Goal: Task Accomplishment & Management: Manage account settings

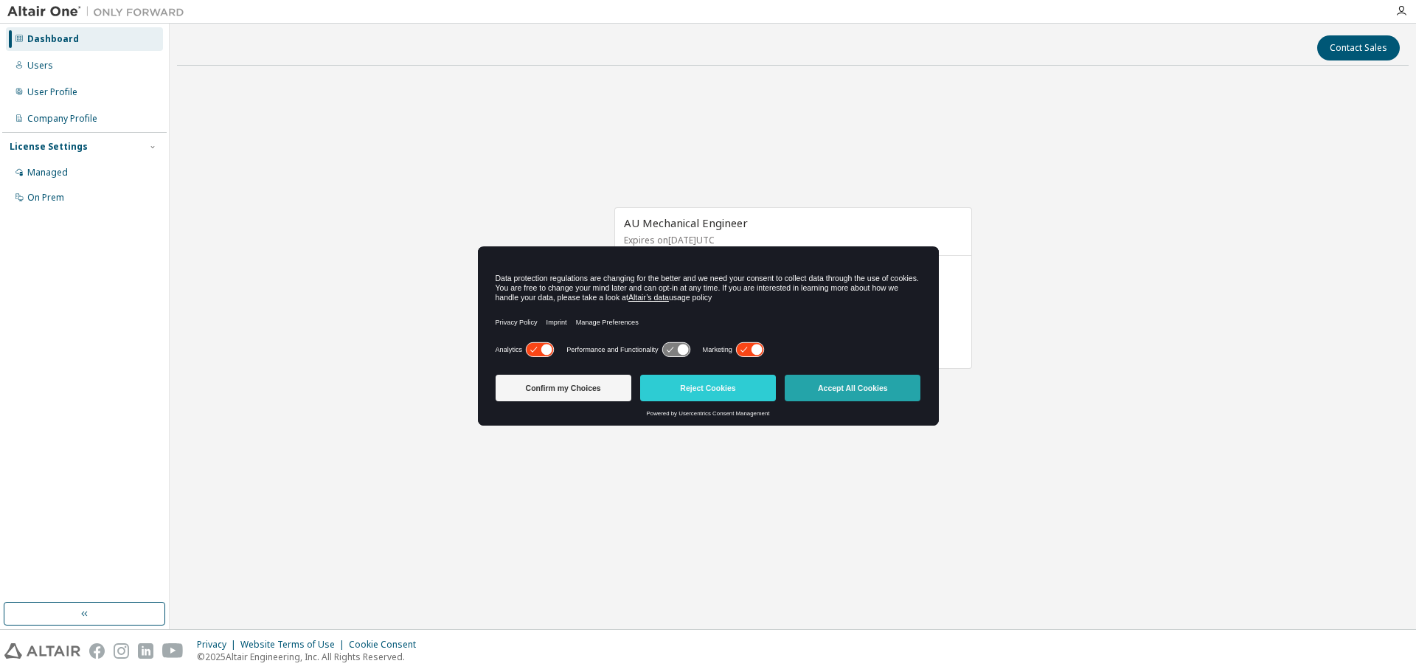
click at [825, 394] on button "Accept All Cookies" at bounding box center [853, 388] width 136 height 27
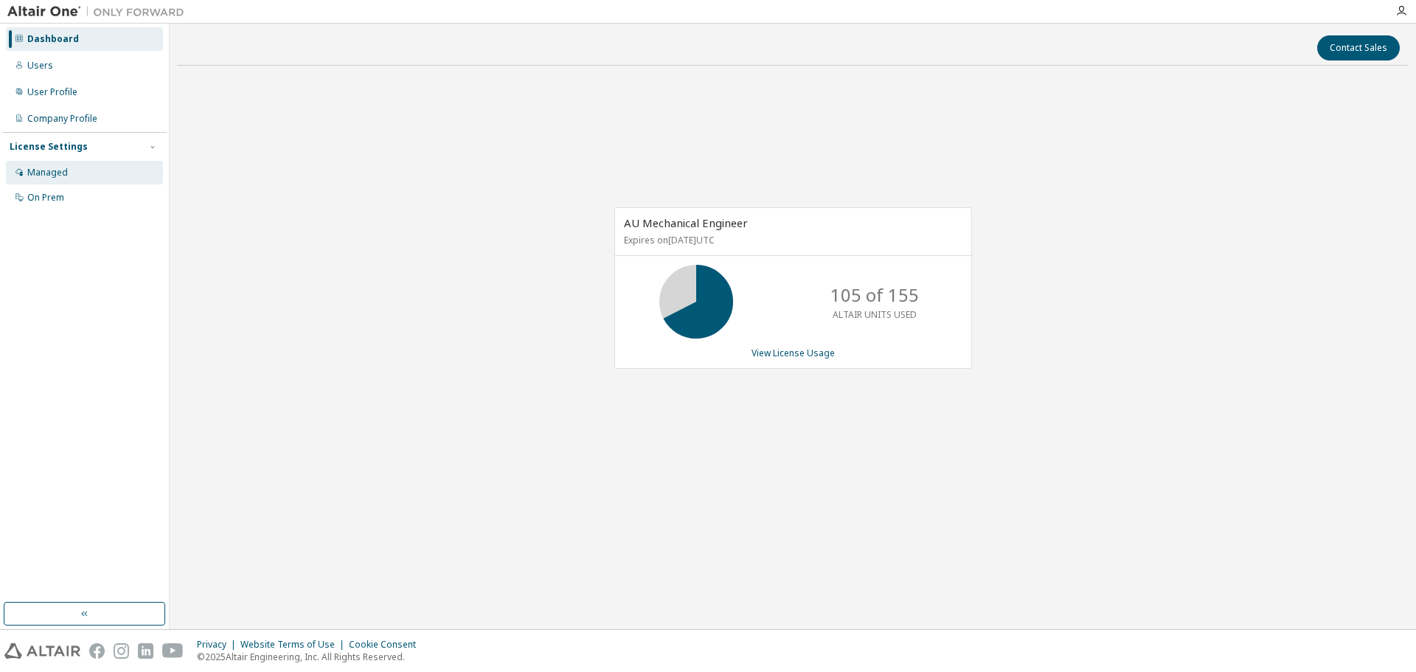
click at [66, 167] on div "Managed" at bounding box center [47, 173] width 41 height 12
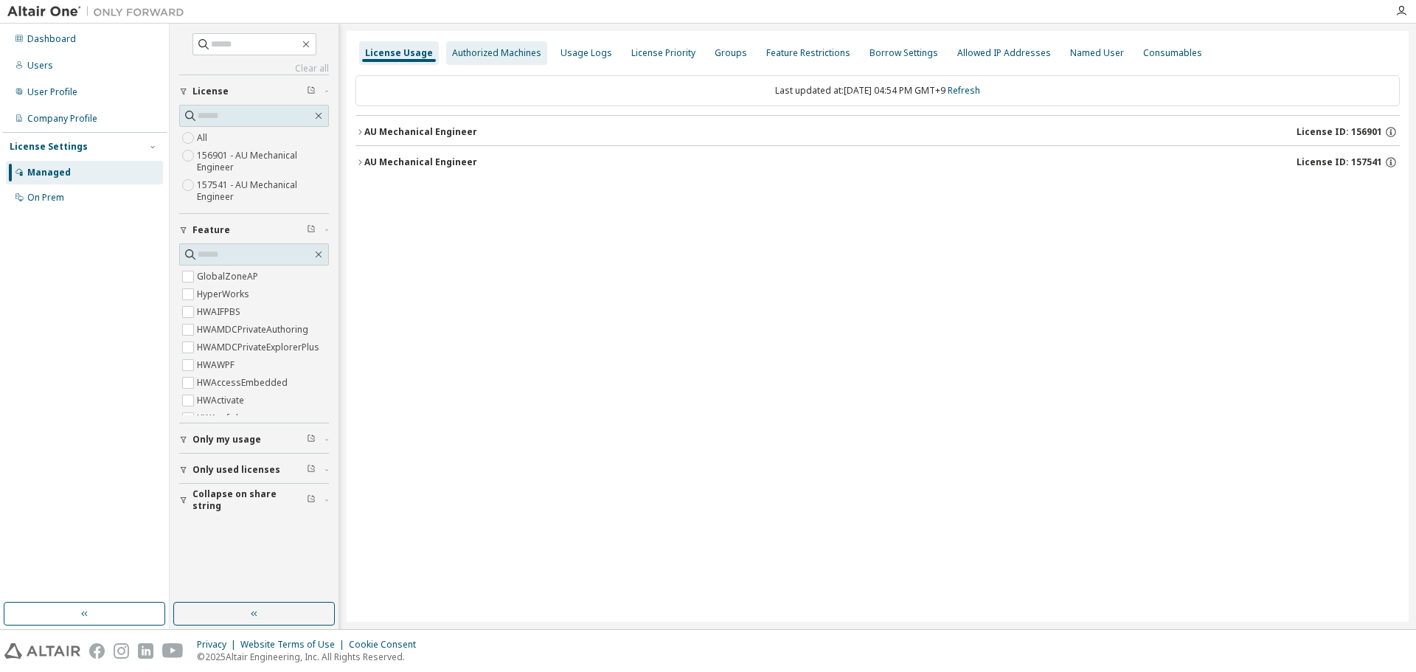
click at [462, 55] on div "Authorized Machines" at bounding box center [496, 53] width 89 height 12
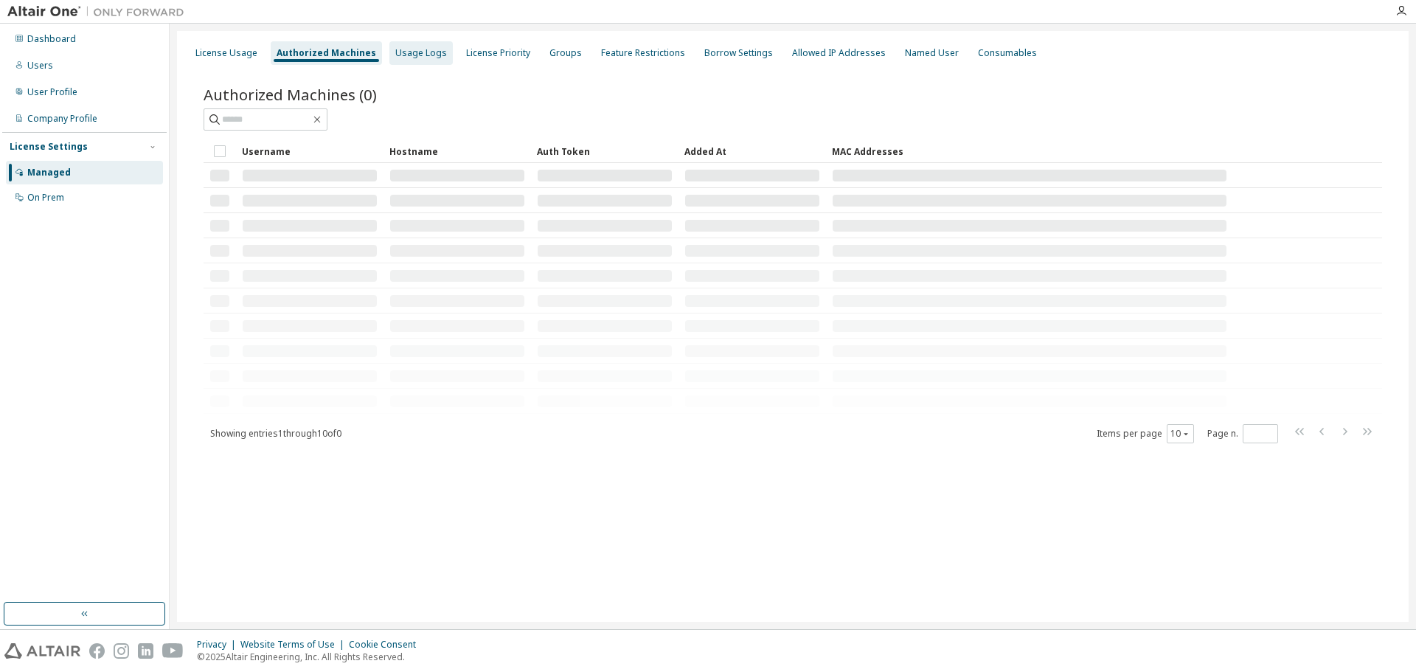
click at [402, 54] on div "Usage Logs" at bounding box center [421, 53] width 52 height 12
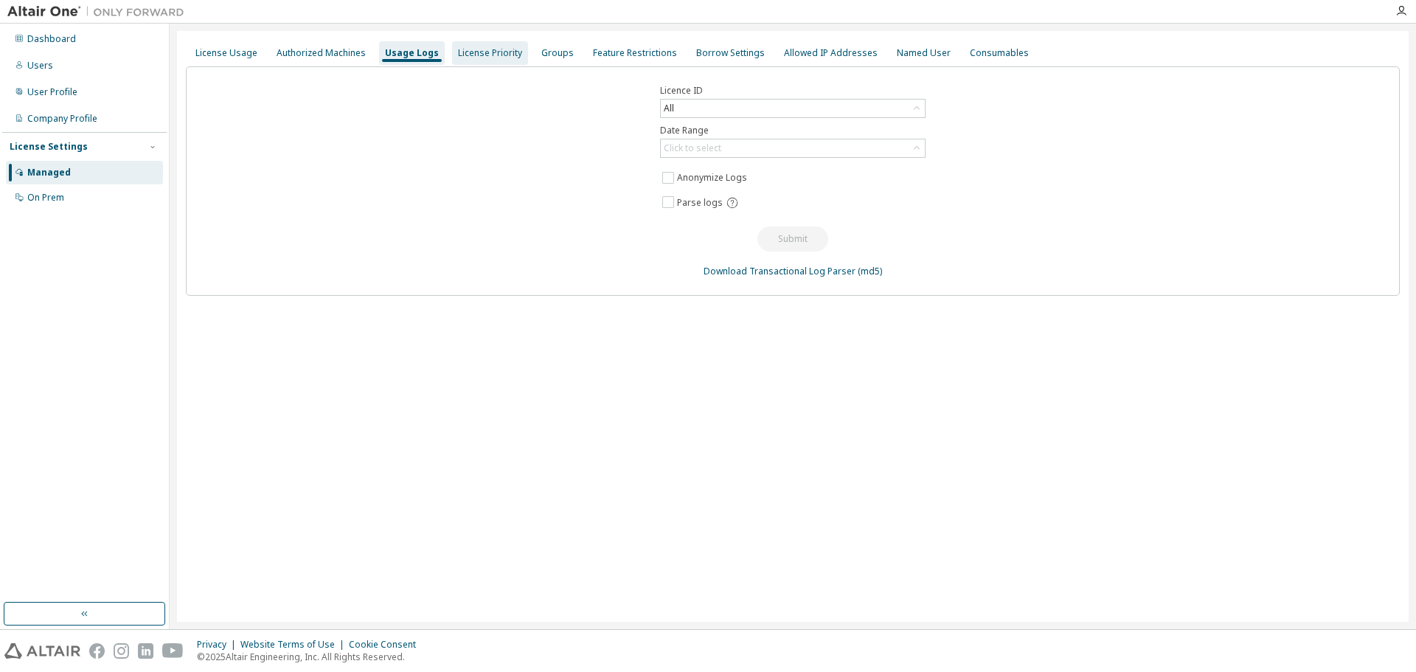
click at [483, 52] on div "License Priority" at bounding box center [490, 53] width 64 height 12
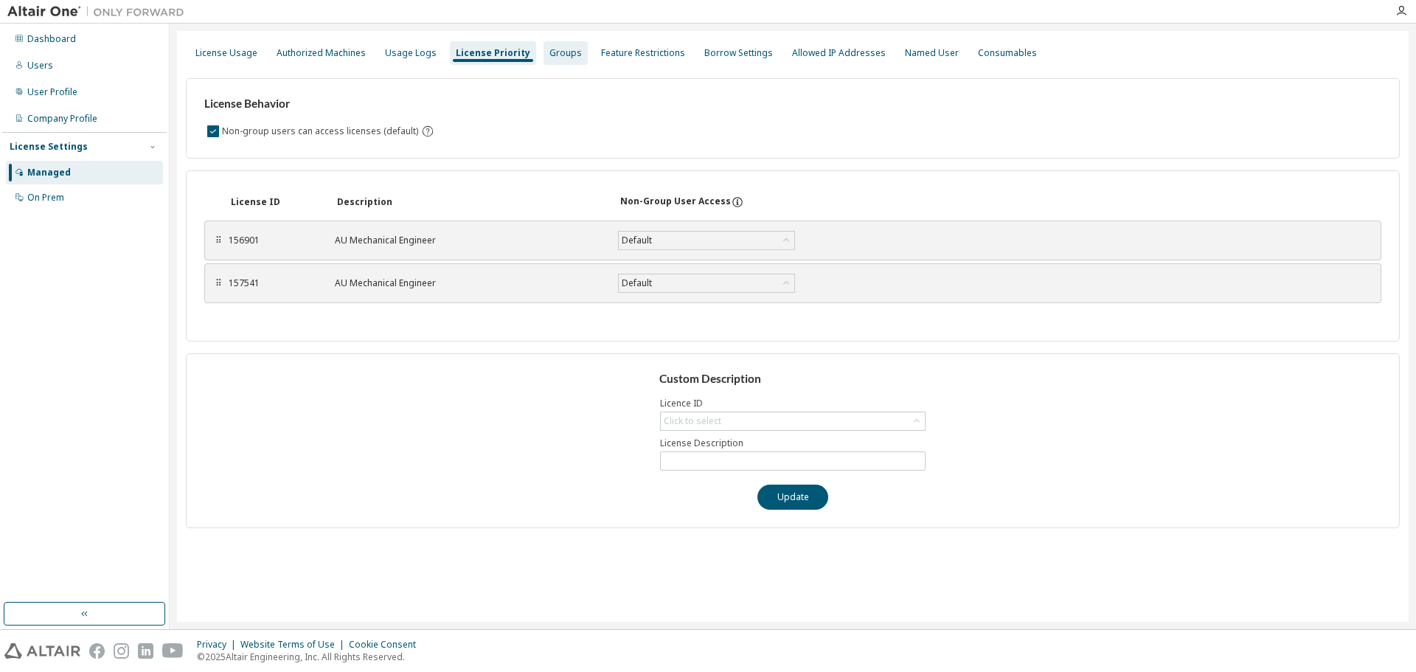
click at [549, 53] on div "Groups" at bounding box center [565, 53] width 32 height 12
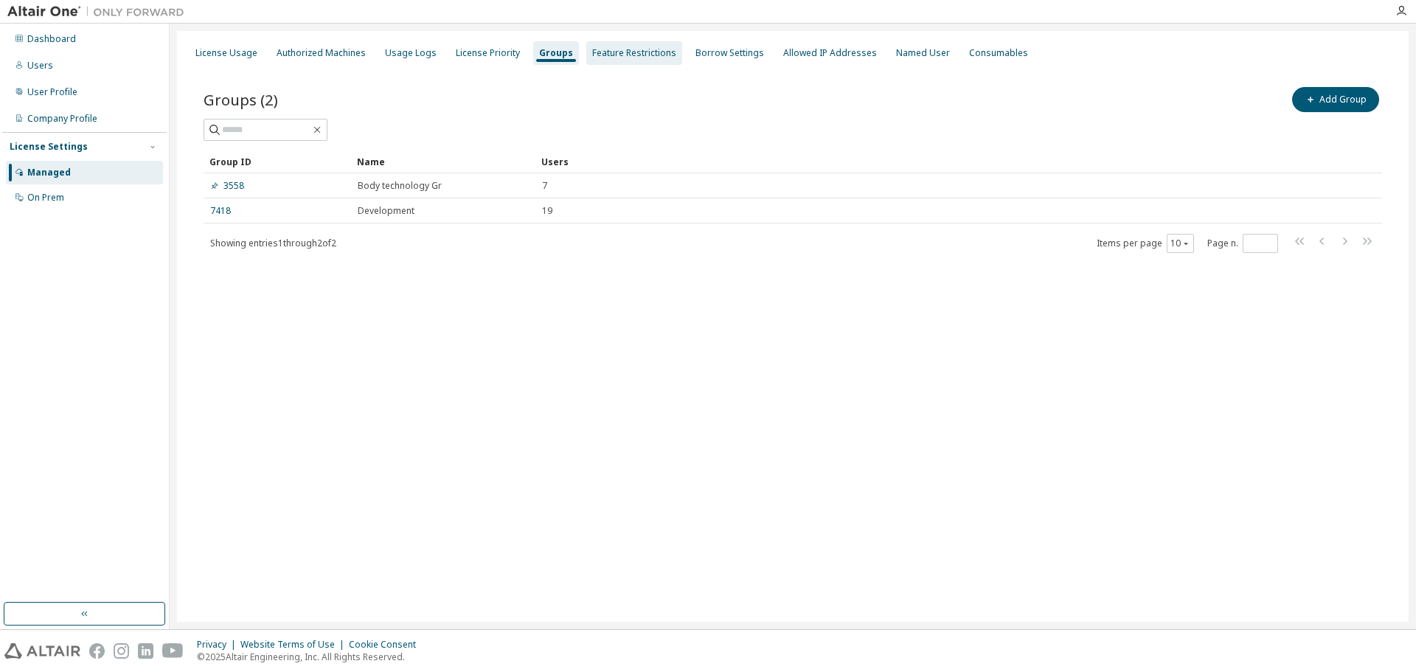
click at [638, 49] on div "Feature Restrictions" at bounding box center [634, 53] width 84 height 12
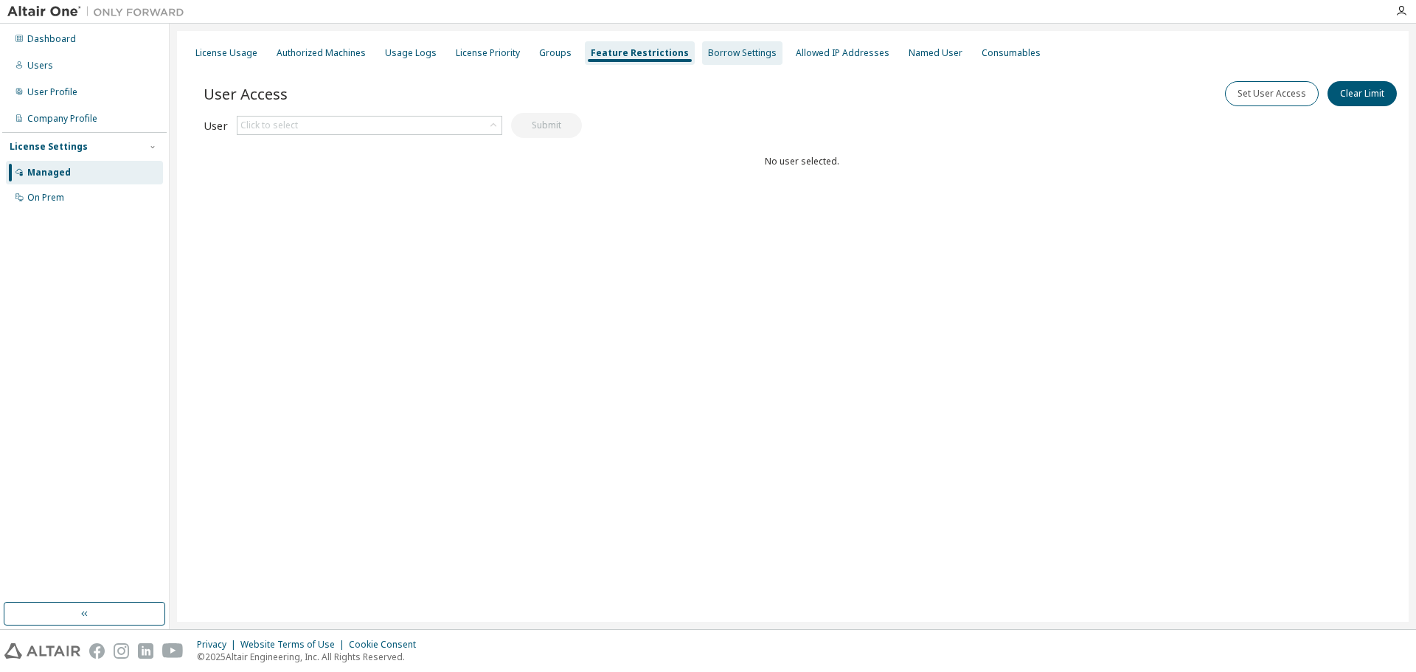
click at [725, 48] on div "Borrow Settings" at bounding box center [742, 53] width 69 height 12
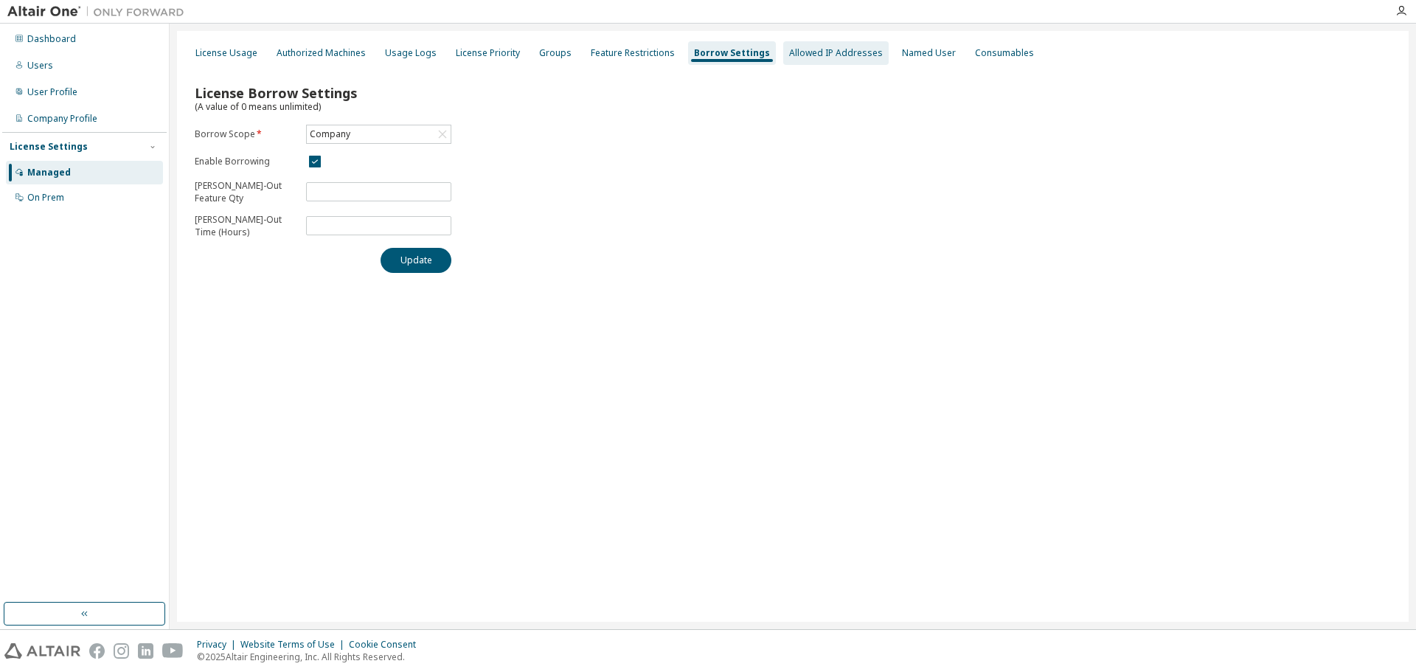
click at [804, 47] on div "Allowed IP Addresses" at bounding box center [836, 53] width 94 height 12
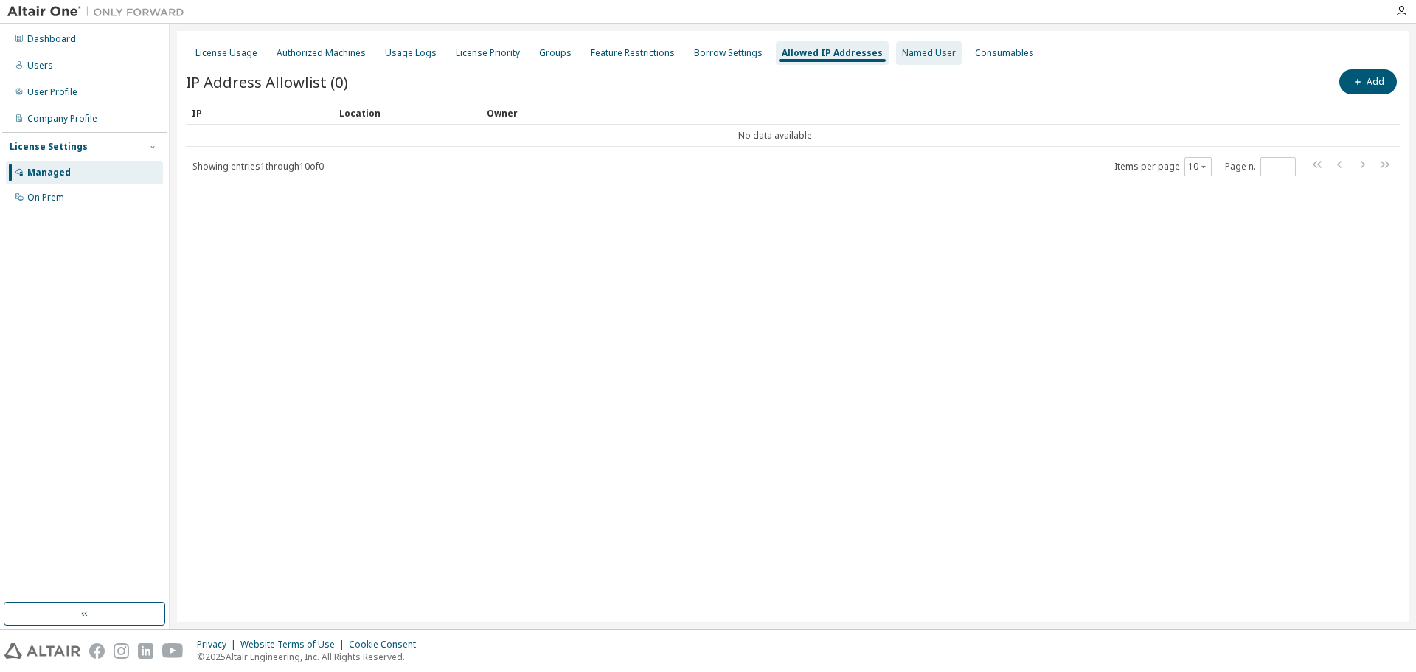
click at [906, 47] on div "Named User" at bounding box center [929, 53] width 54 height 12
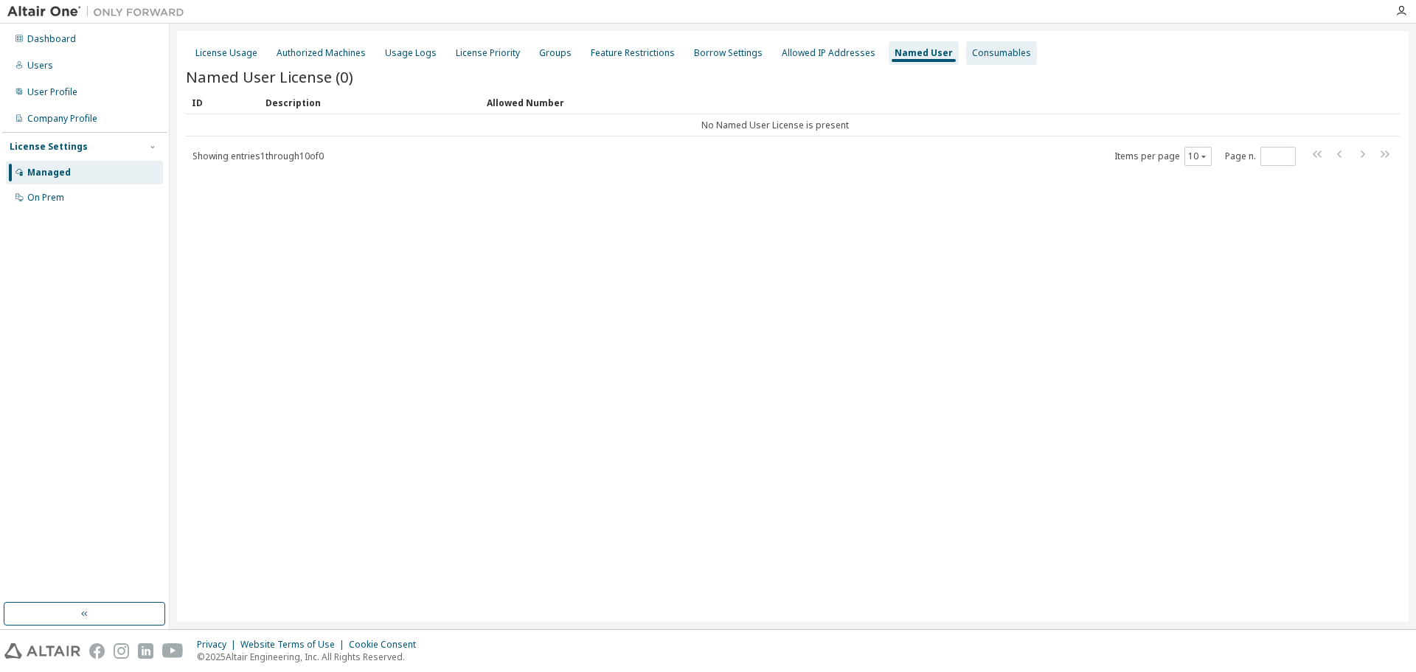
click at [972, 55] on div "Consumables" at bounding box center [1001, 53] width 59 height 12
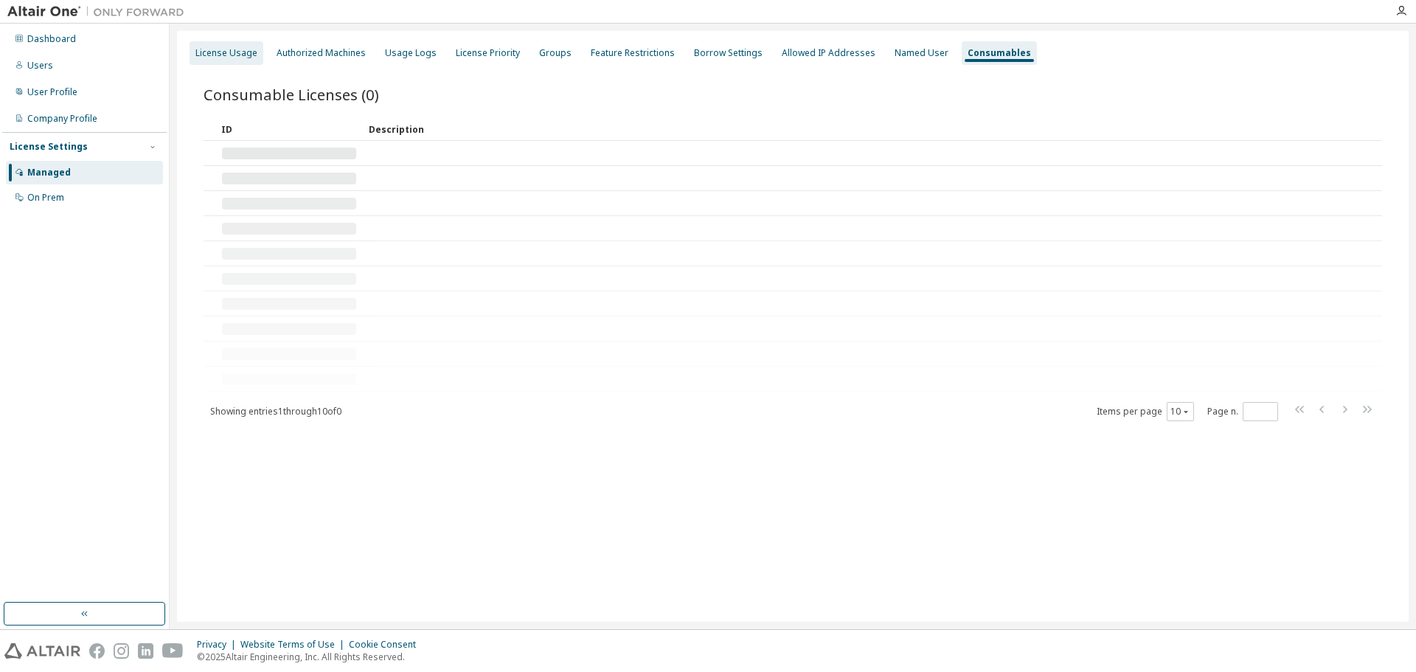
click at [222, 51] on div "License Usage" at bounding box center [226, 53] width 62 height 12
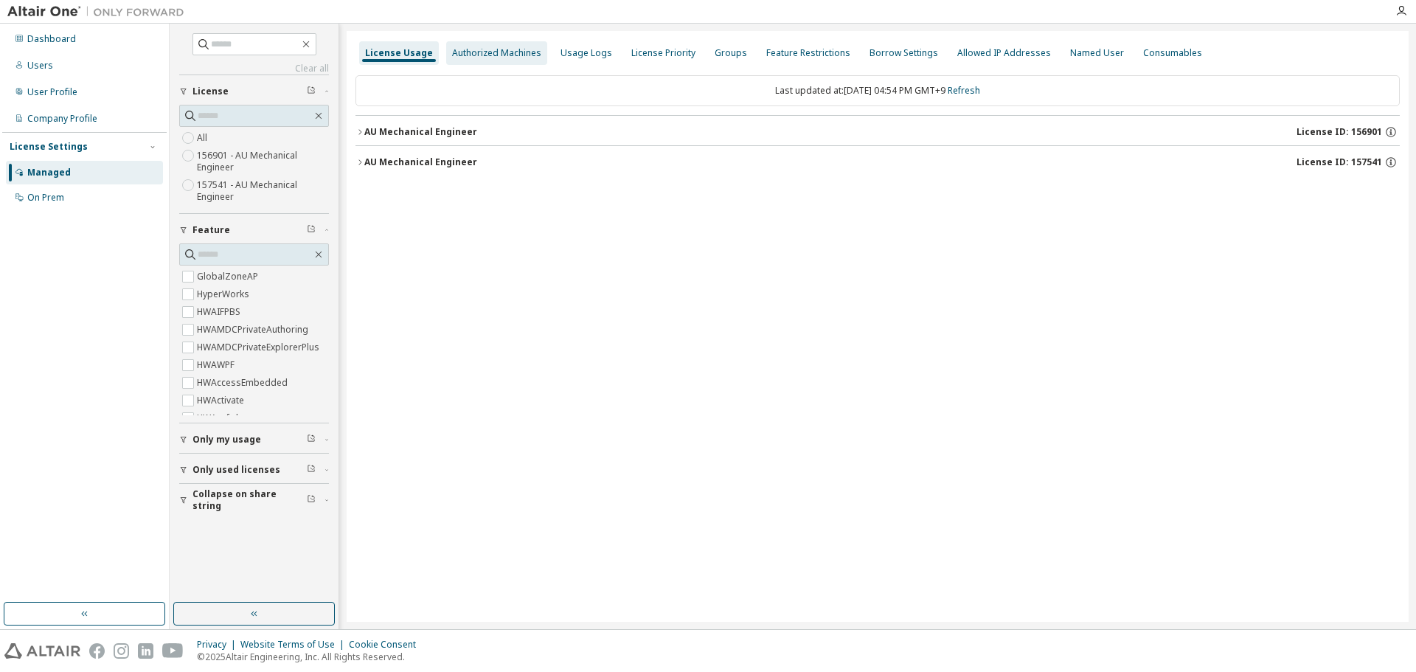
click at [472, 47] on div "Authorized Machines" at bounding box center [496, 53] width 89 height 12
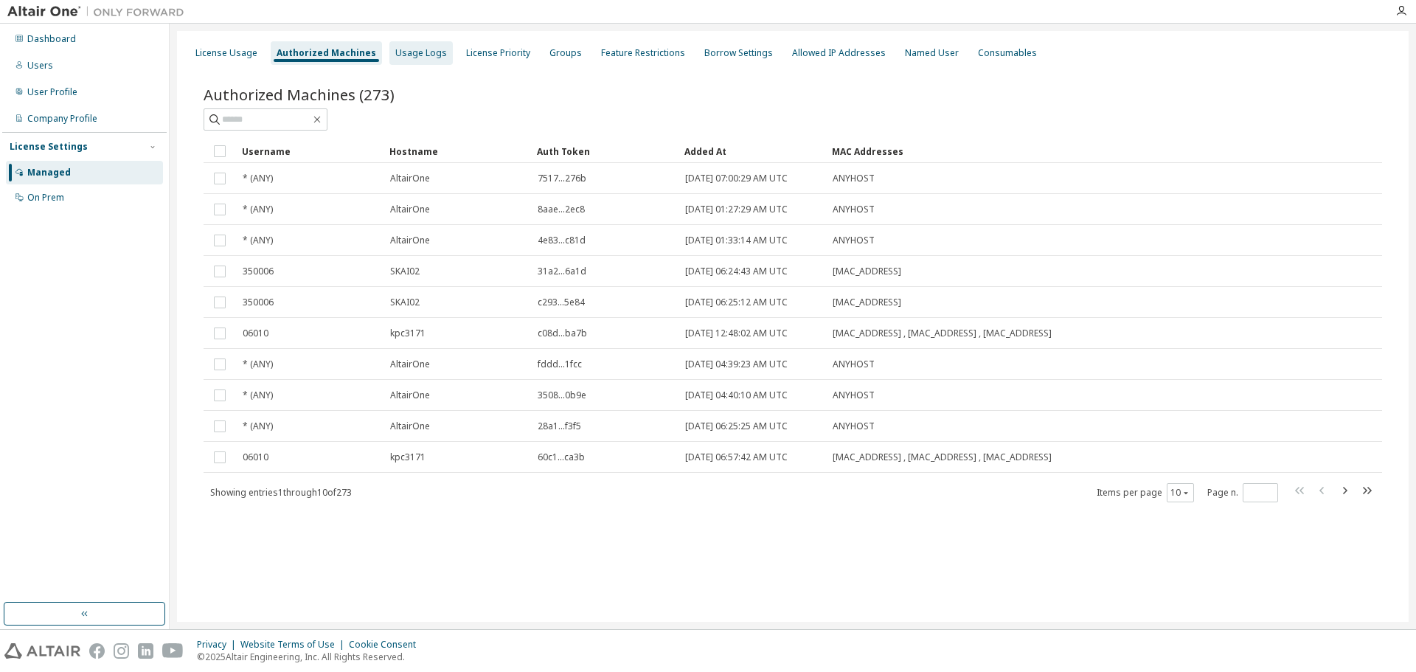
click at [431, 57] on div "Usage Logs" at bounding box center [421, 53] width 52 height 12
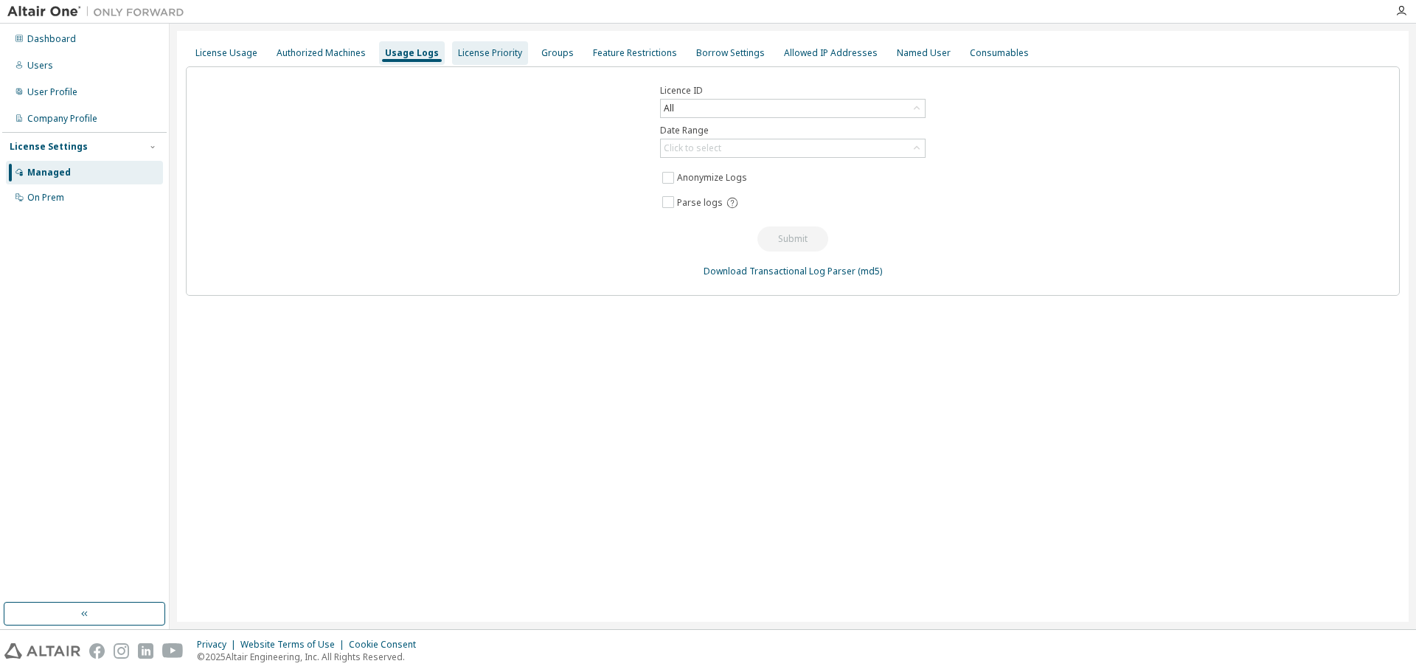
click at [458, 55] on div "License Priority" at bounding box center [490, 53] width 64 height 12
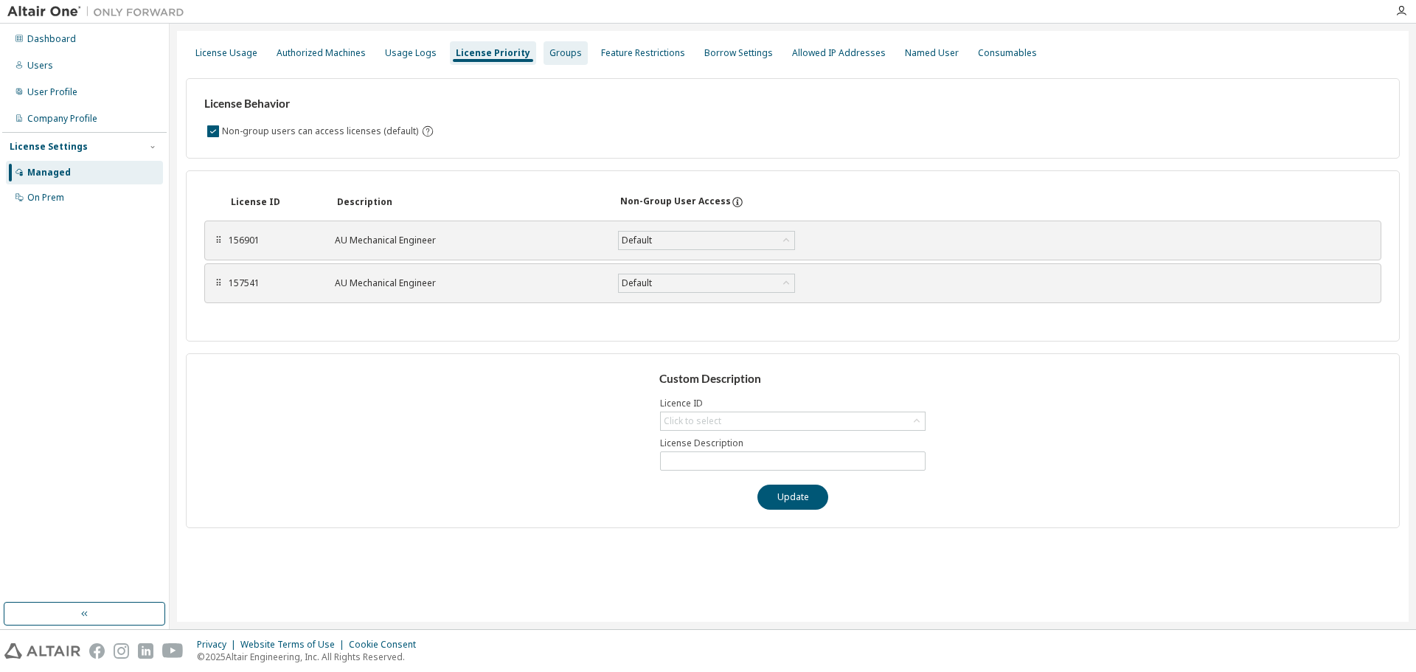
click at [556, 54] on div "Groups" at bounding box center [565, 53] width 32 height 12
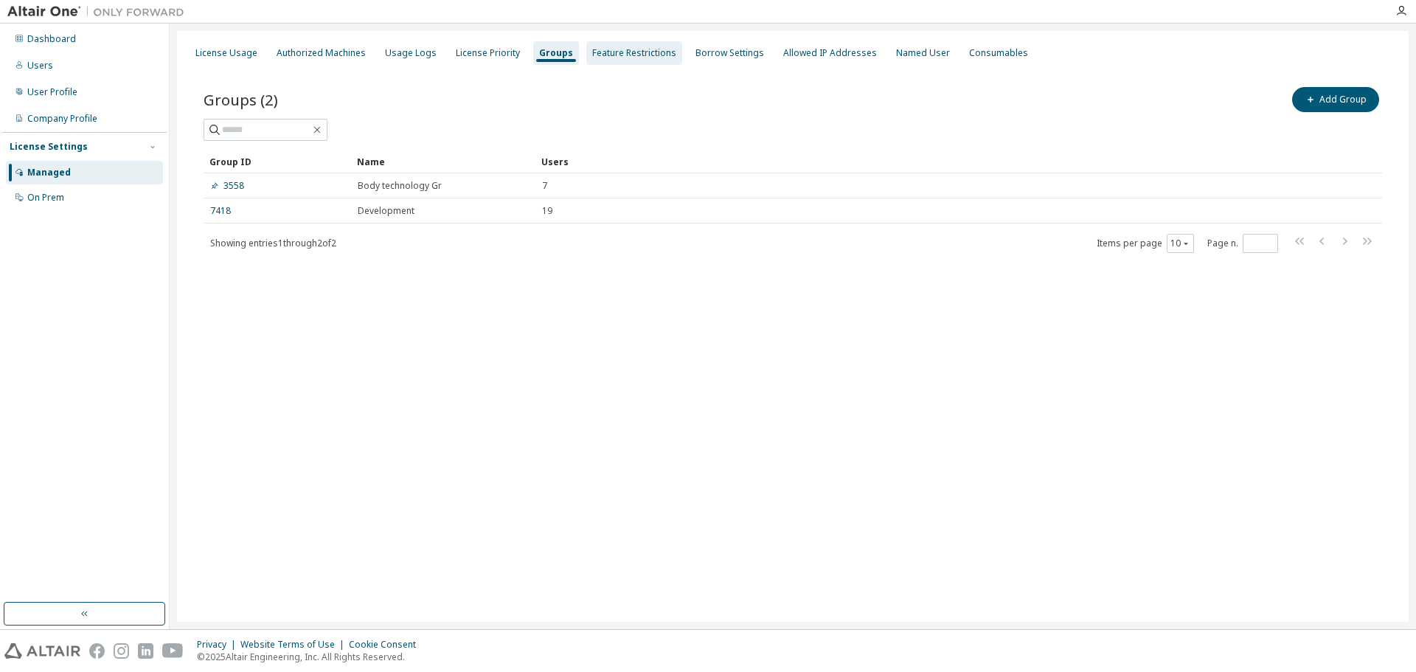
click at [621, 58] on div "Feature Restrictions" at bounding box center [634, 53] width 84 height 12
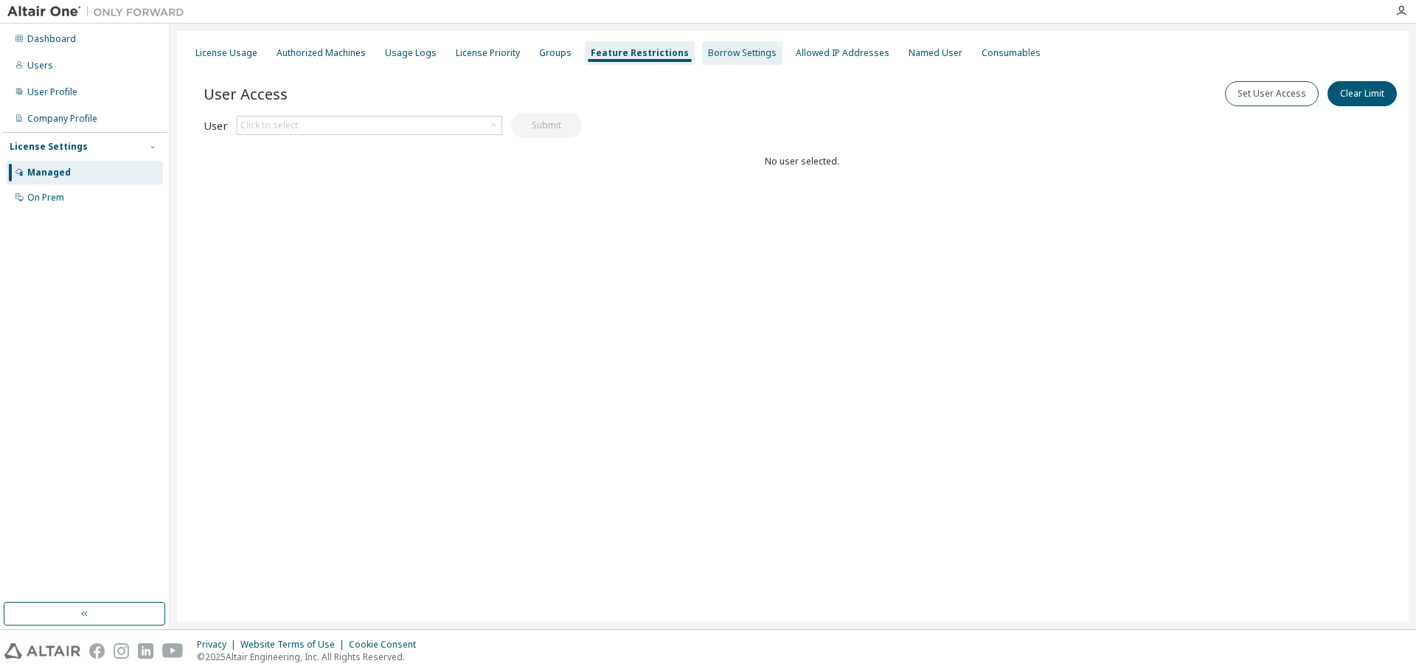
click at [732, 49] on div "Borrow Settings" at bounding box center [742, 53] width 69 height 12
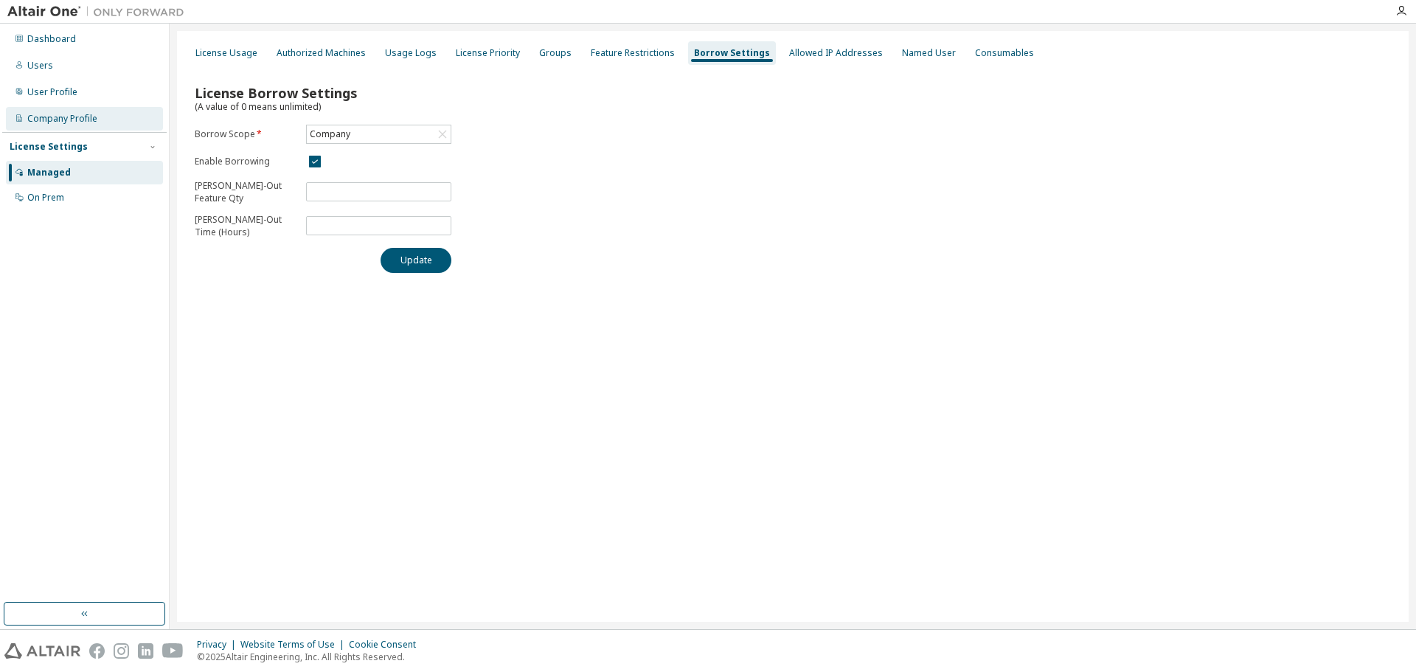
click at [60, 119] on div "Company Profile" at bounding box center [62, 119] width 70 height 12
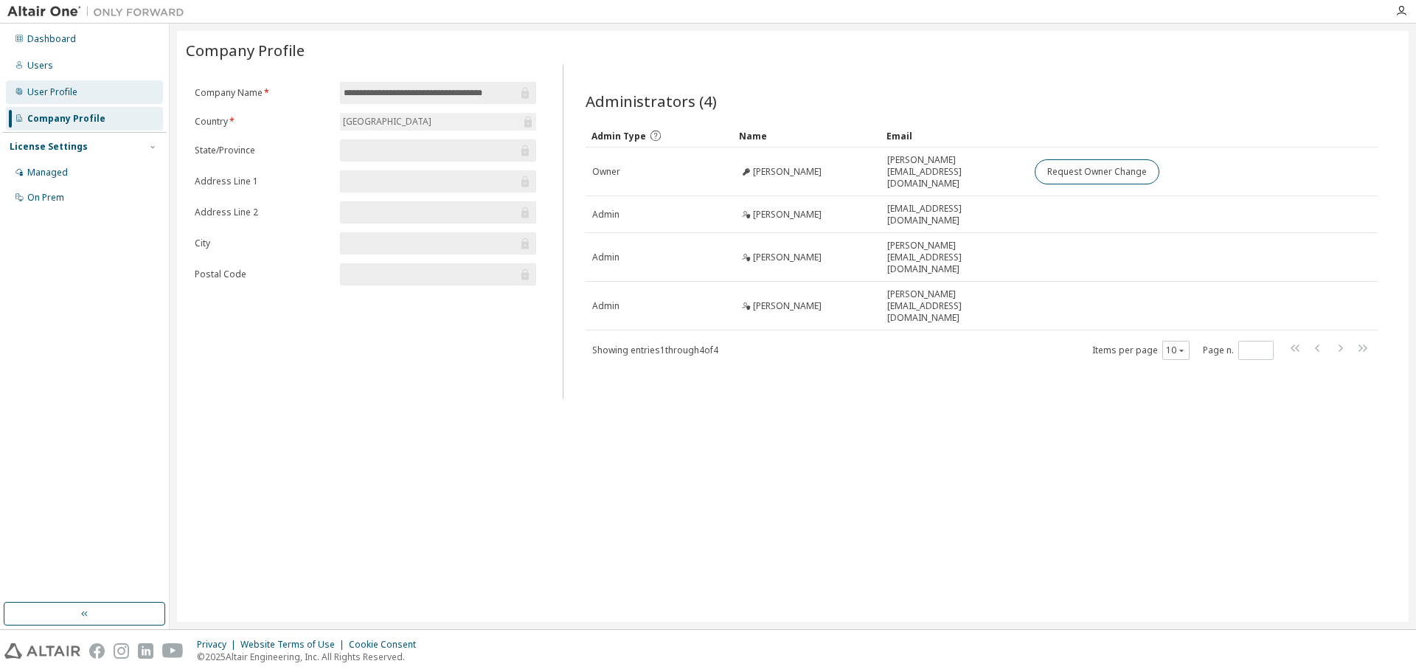
click at [62, 97] on div "User Profile" at bounding box center [52, 92] width 50 height 12
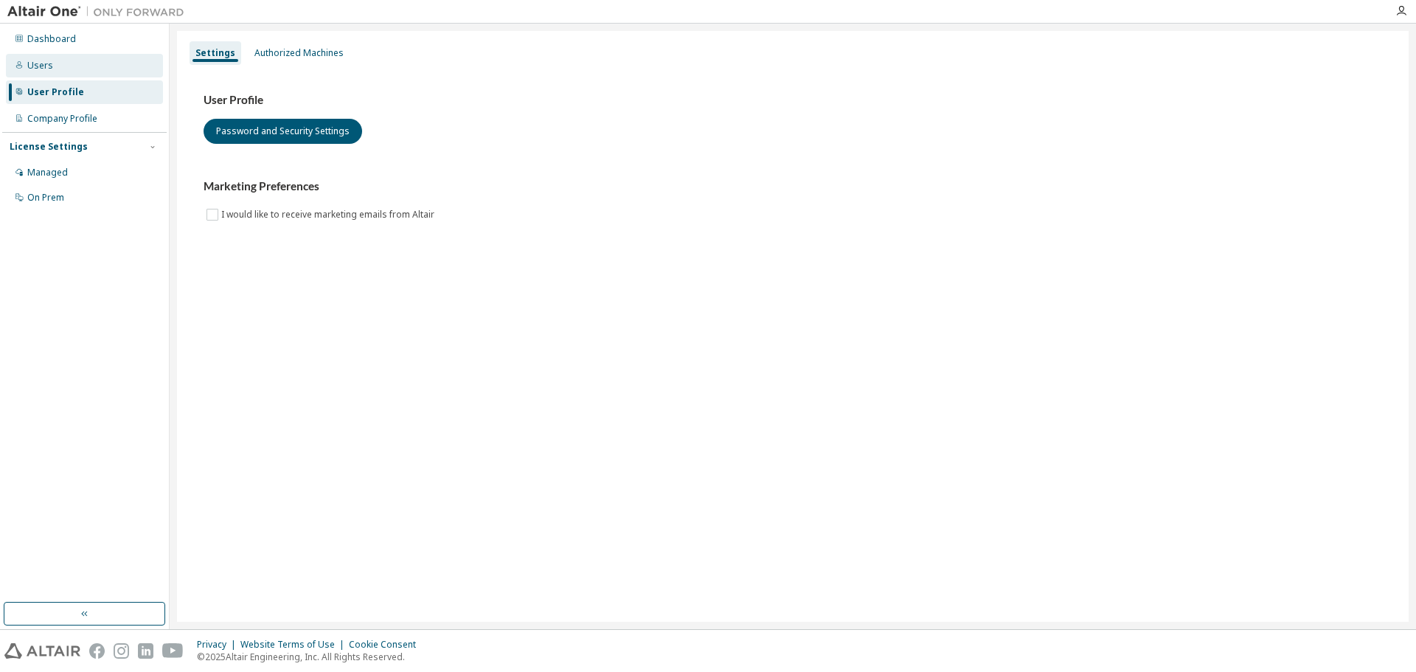
click at [55, 74] on div "Users" at bounding box center [84, 66] width 157 height 24
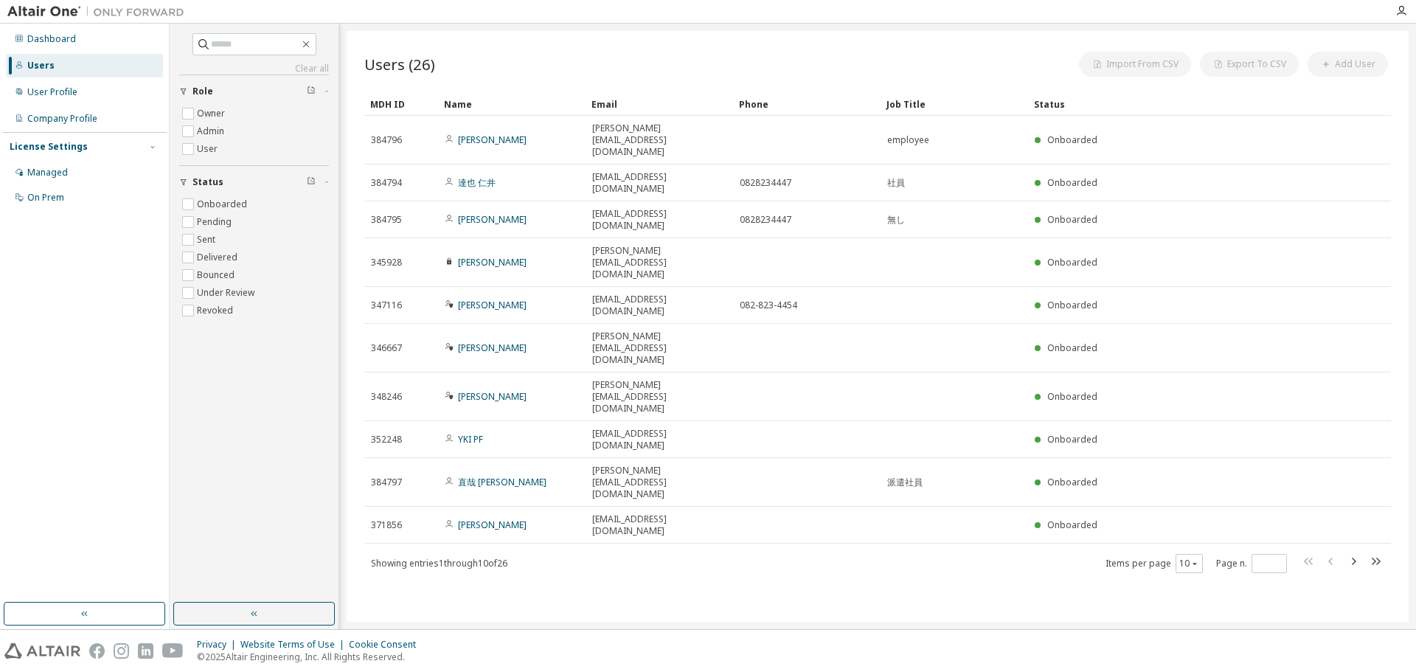
click at [62, 104] on div "Dashboard Users User Profile Company Profile License Settings Managed On Prem" at bounding box center [84, 118] width 164 height 185
click at [58, 97] on div "User Profile" at bounding box center [52, 92] width 50 height 12
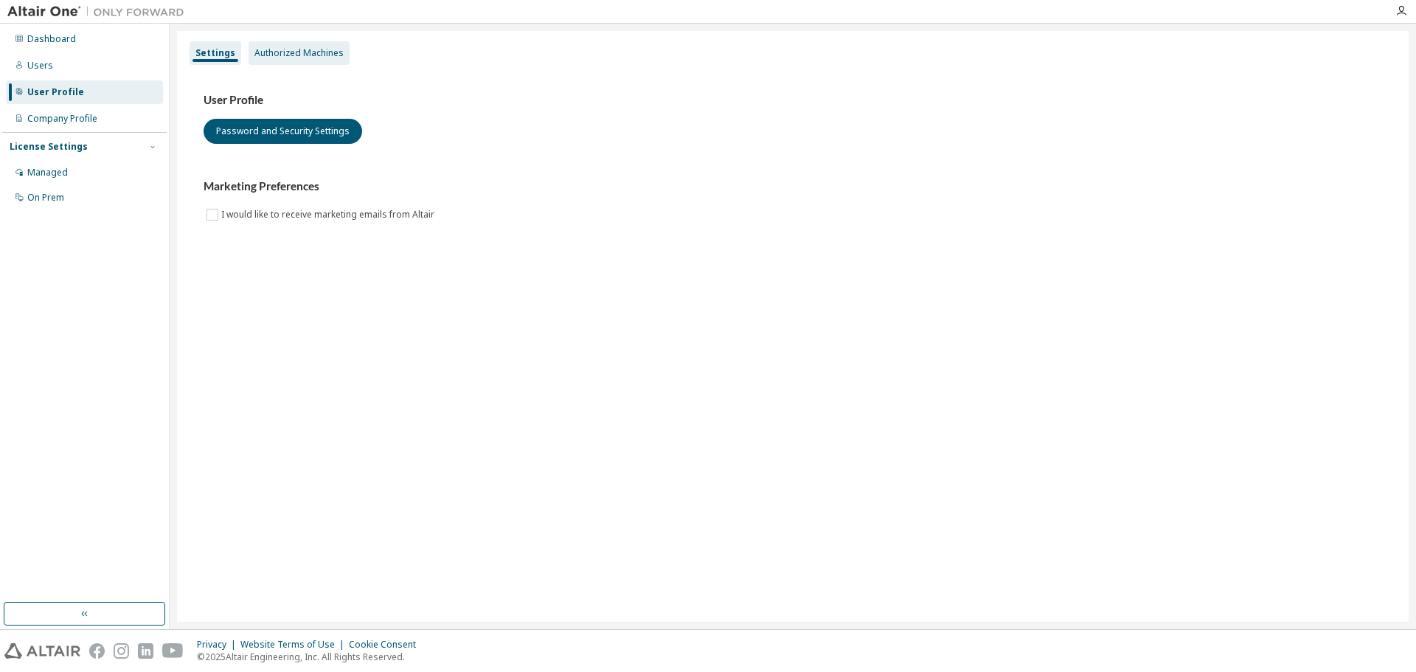
click at [321, 52] on div "Authorized Machines" at bounding box center [298, 53] width 89 height 12
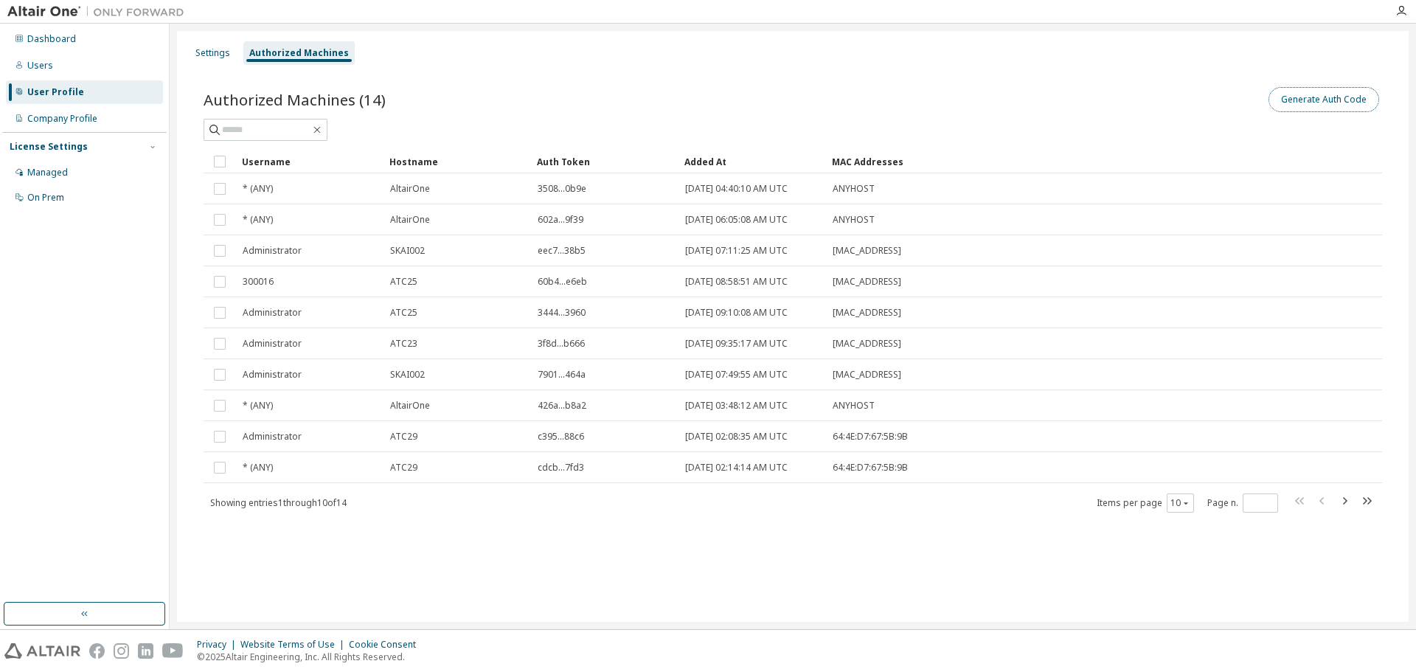
click at [1342, 100] on button "Generate Auth Code" at bounding box center [1324, 99] width 111 height 25
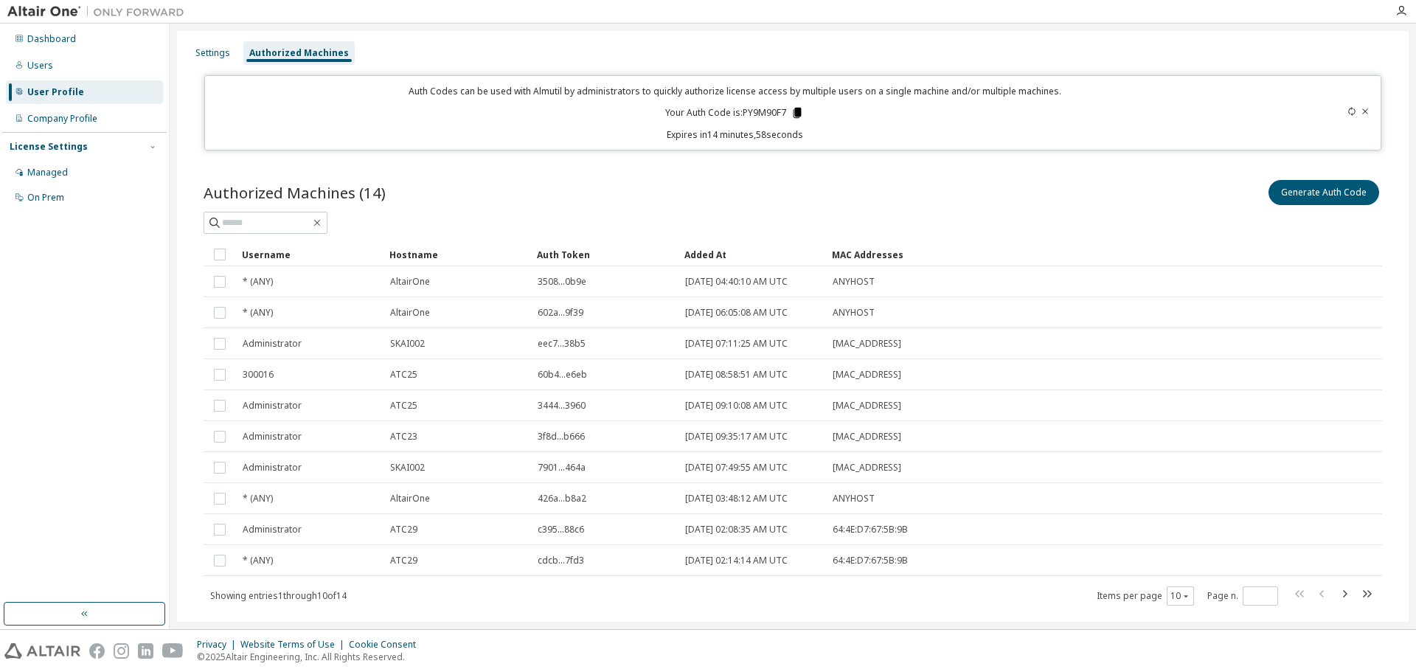
click at [794, 113] on icon at bounding box center [798, 113] width 8 height 10
